Goal: Find specific page/section: Find specific page/section

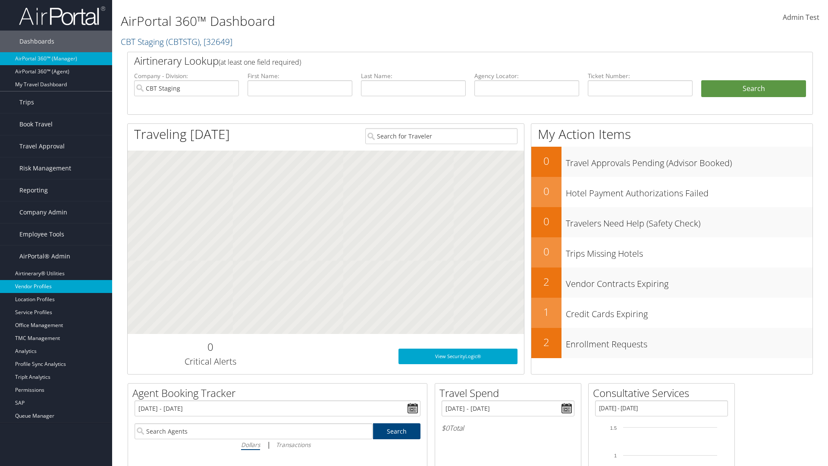
click at [56, 286] on link "Vendor Profiles" at bounding box center [56, 286] width 112 height 13
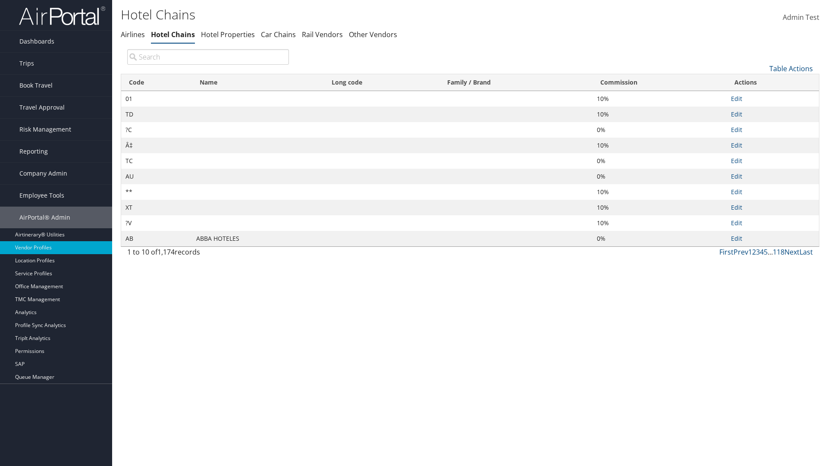
click at [659, 82] on th "Commission" at bounding box center [659, 82] width 134 height 17
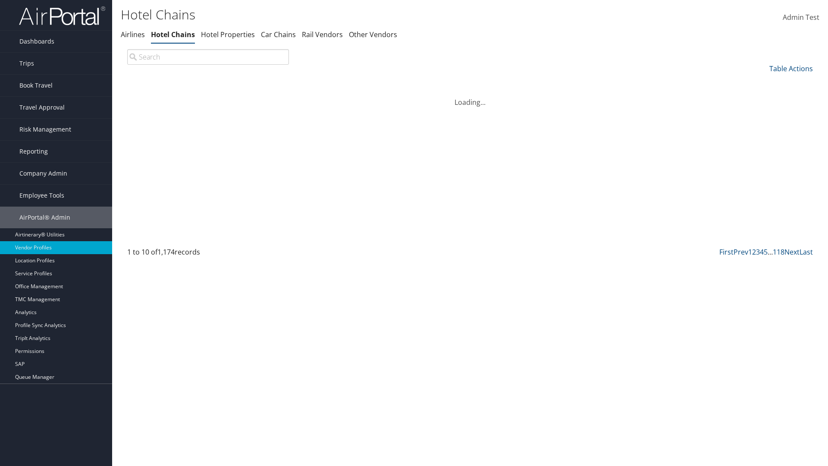
click at [659, 82] on th "Commission" at bounding box center [659, 82] width 134 height 17
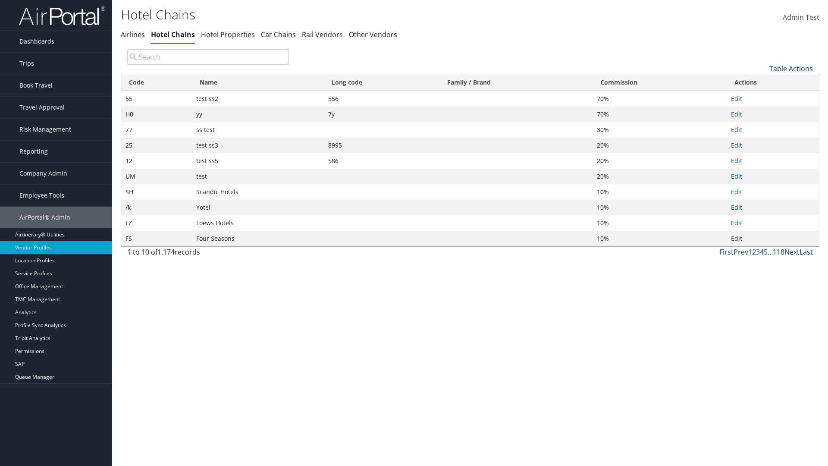
click at [258, 82] on th "Name" at bounding box center [258, 82] width 132 height 17
click at [791, 68] on link "Table Actions" at bounding box center [791, 68] width 44 height 9
click at [762, 97] on link "25" at bounding box center [761, 97] width 113 height 15
